Goal: Register for event/course

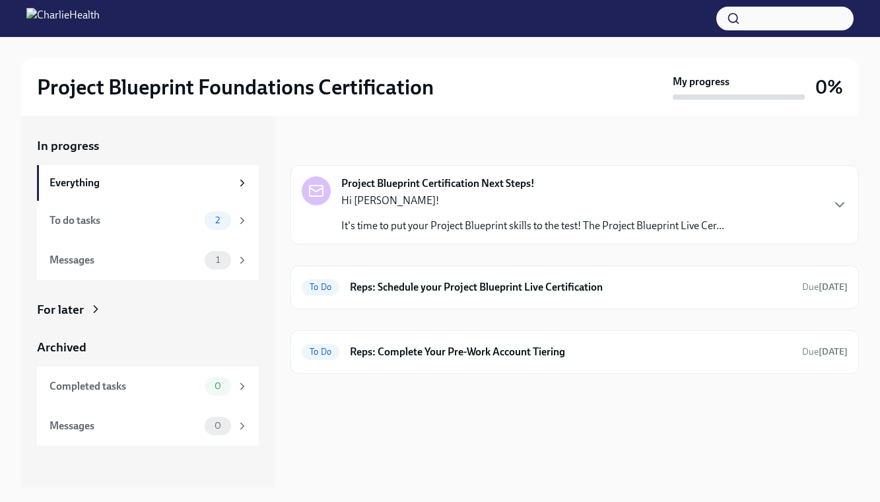
click at [541, 202] on p "Hi [PERSON_NAME]!" at bounding box center [532, 200] width 383 height 15
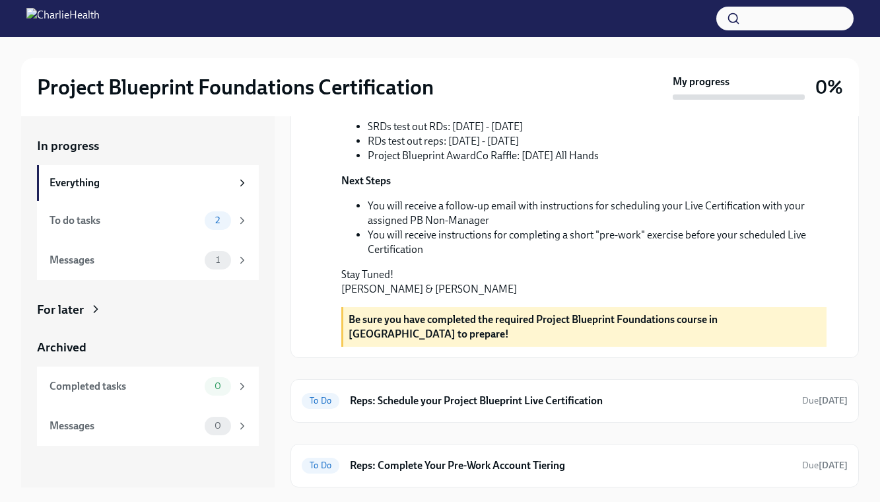
scroll to position [390, 0]
drag, startPoint x: 374, startPoint y: 206, endPoint x: 533, endPoint y: 205, distance: 159.1
click at [533, 149] on li "RDs test out reps: [DATE] - [DATE]" at bounding box center [597, 141] width 459 height 15
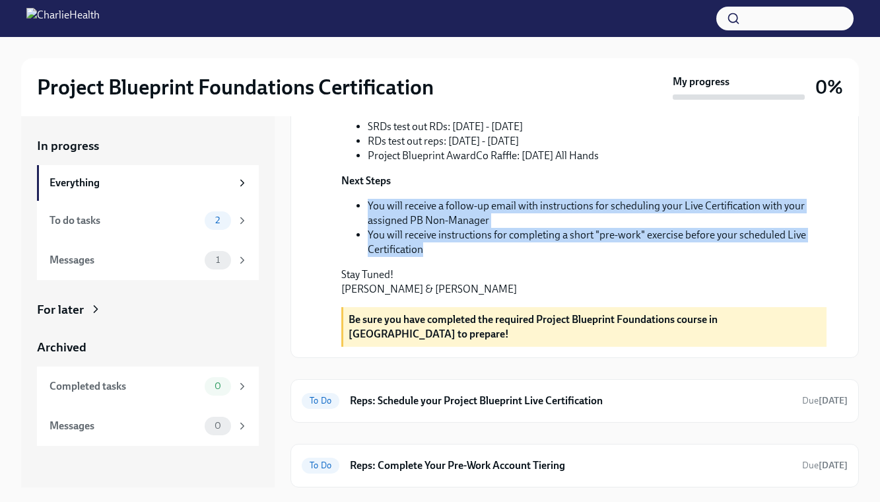
drag, startPoint x: 367, startPoint y: 275, endPoint x: 529, endPoint y: 318, distance: 167.4
click at [529, 257] on ul "You will receive a follow-up email with instructions for scheduling your Live C…" at bounding box center [583, 228] width 485 height 58
click at [529, 257] on li "You will receive instructions for completing a short "pre-work" exercise before…" at bounding box center [597, 242] width 459 height 29
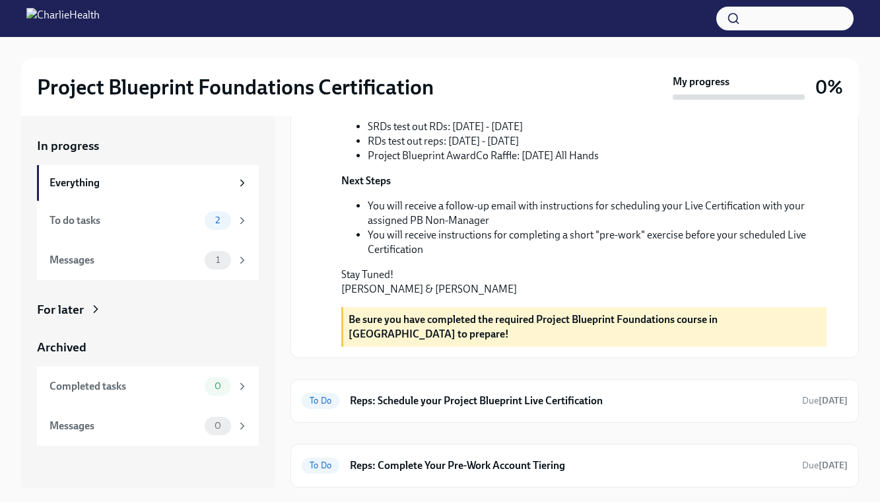
scroll to position [440, 0]
click at [462, 405] on h6 "Reps: Schedule your Project Blueprint Live Certification" at bounding box center [571, 401] width 442 height 15
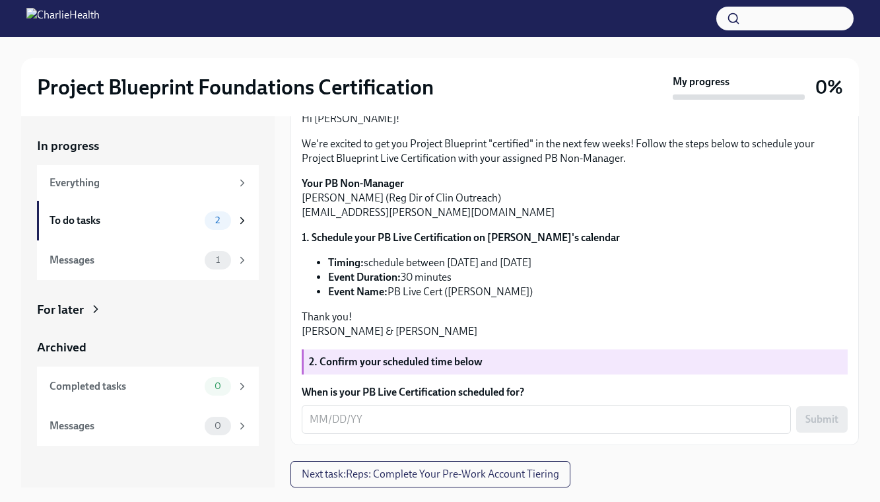
scroll to position [162, 0]
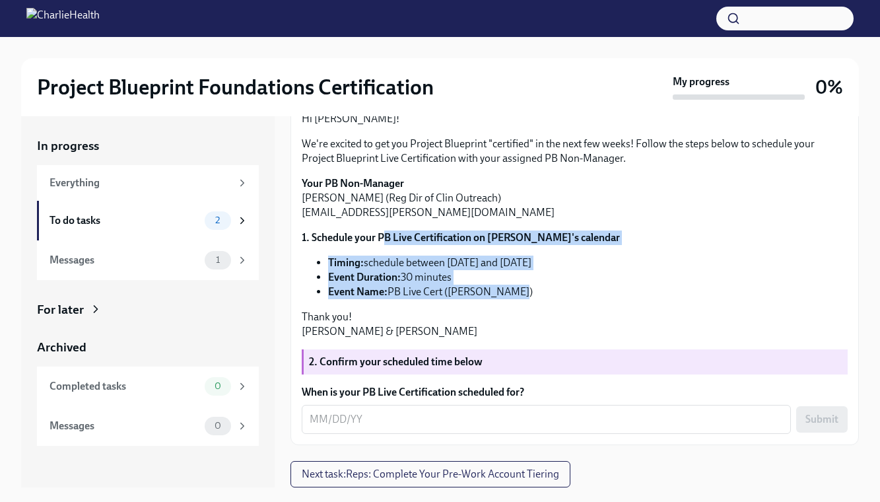
drag, startPoint x: 386, startPoint y: 309, endPoint x: 530, endPoint y: 364, distance: 153.4
click at [530, 339] on div "Hi [PERSON_NAME]! We're excited to get you Project Blueprint "certified" in the…" at bounding box center [575, 225] width 546 height 227
click at [417, 296] on li "Event Name: PB Live Cert ([PERSON_NAME])" at bounding box center [588, 292] width 520 height 15
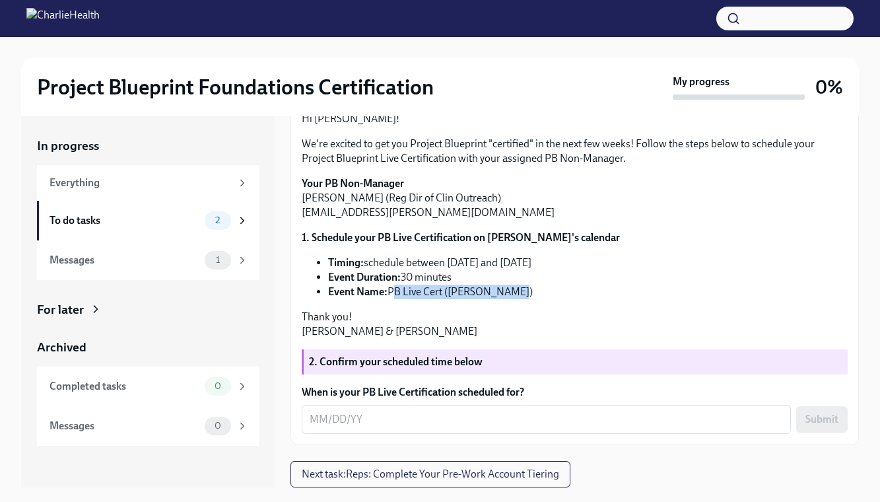
drag, startPoint x: 390, startPoint y: 302, endPoint x: 522, endPoint y: 306, distance: 131.5
click at [522, 299] on li "Event Name: PB Live Cert ([PERSON_NAME])" at bounding box center [588, 292] width 520 height 15
copy li "PB Live Cert ([PERSON_NAME])"
